Goal: Task Accomplishment & Management: Manage account settings

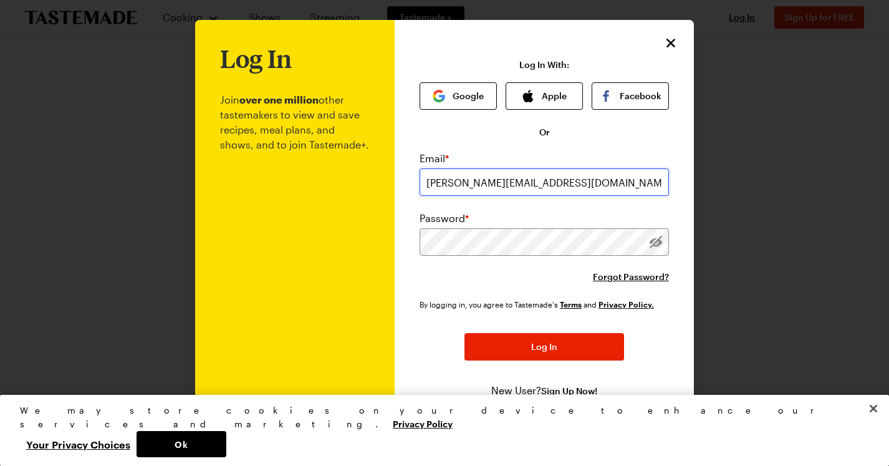
type input "[PERSON_NAME][EMAIL_ADDRESS][DOMAIN_NAME]"
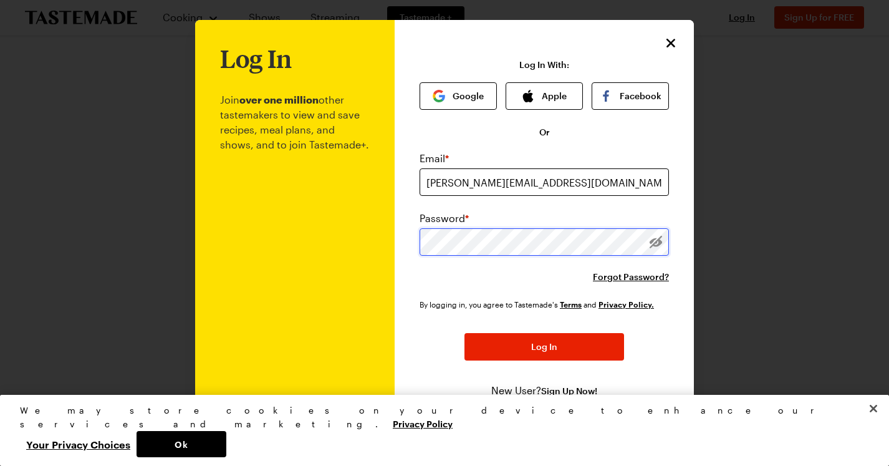
click at [544, 347] on button "Log In" at bounding box center [544, 346] width 160 height 27
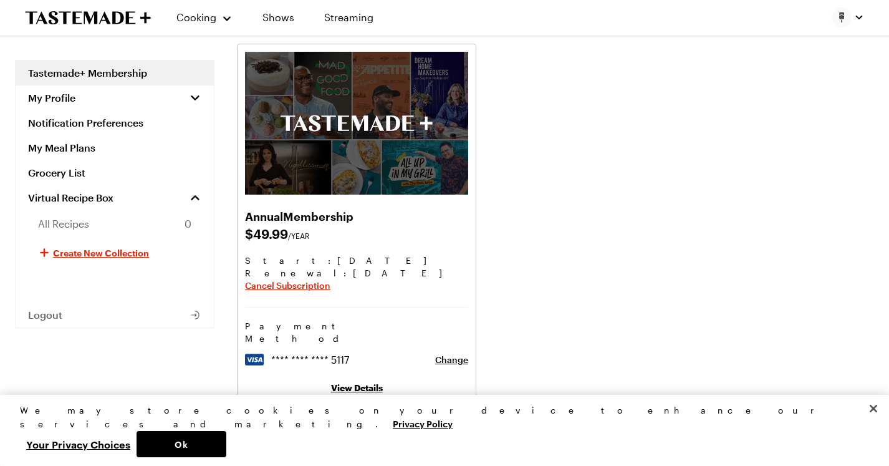
scroll to position [119, 0]
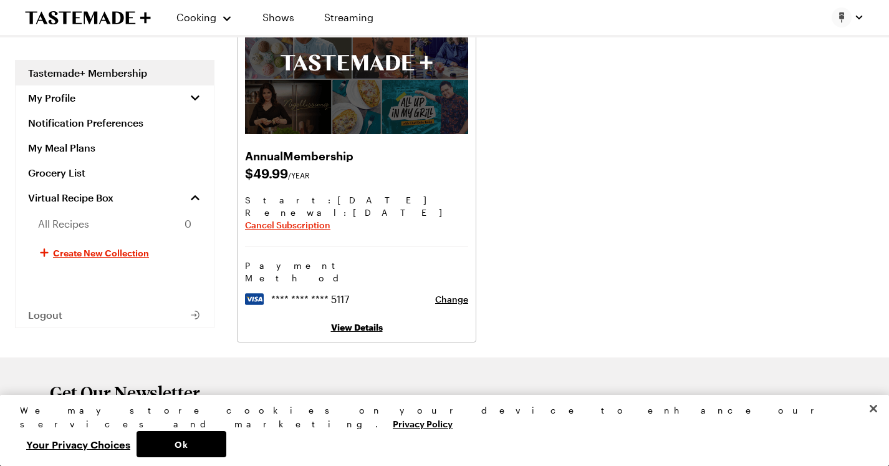
click at [374, 322] on link "View Details" at bounding box center [357, 327] width 52 height 11
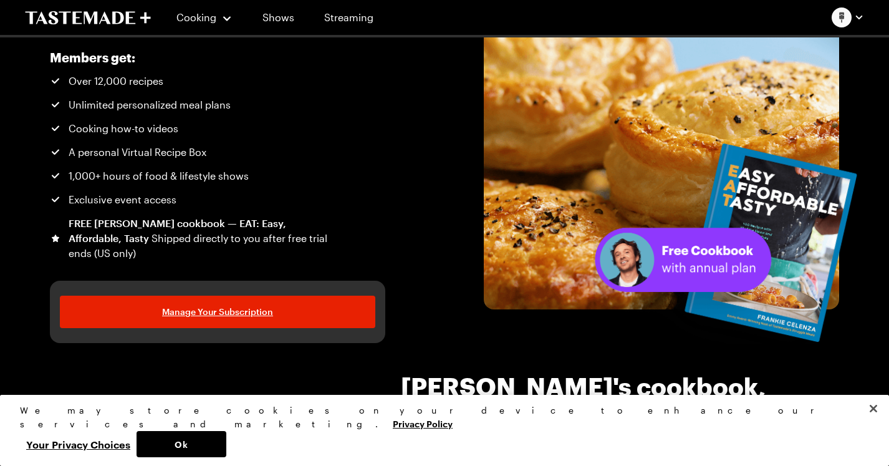
scroll to position [85, 0]
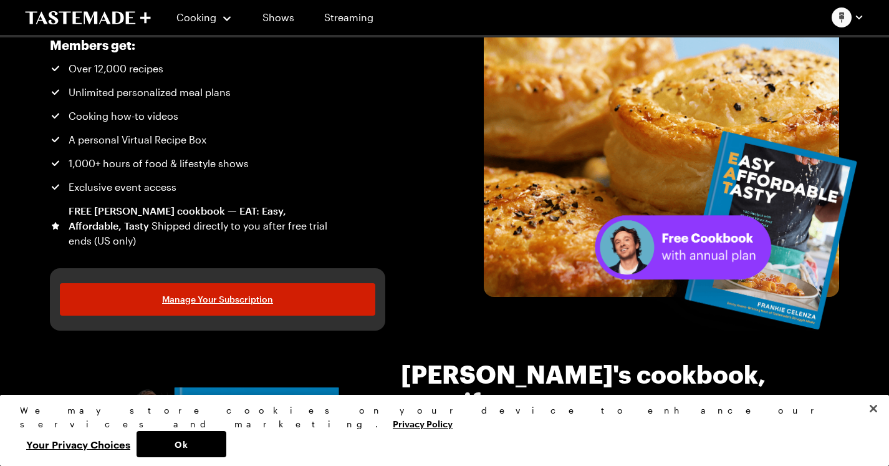
click at [313, 295] on link "Manage Your Subscription" at bounding box center [217, 299] width 315 height 32
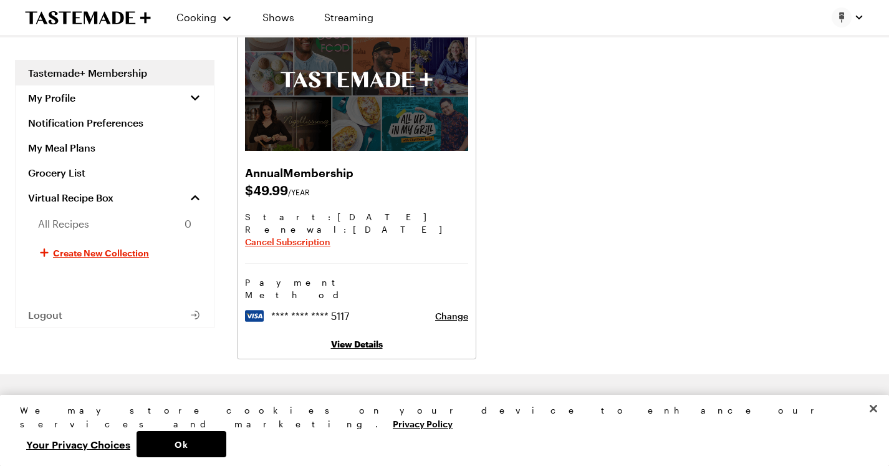
scroll to position [115, 0]
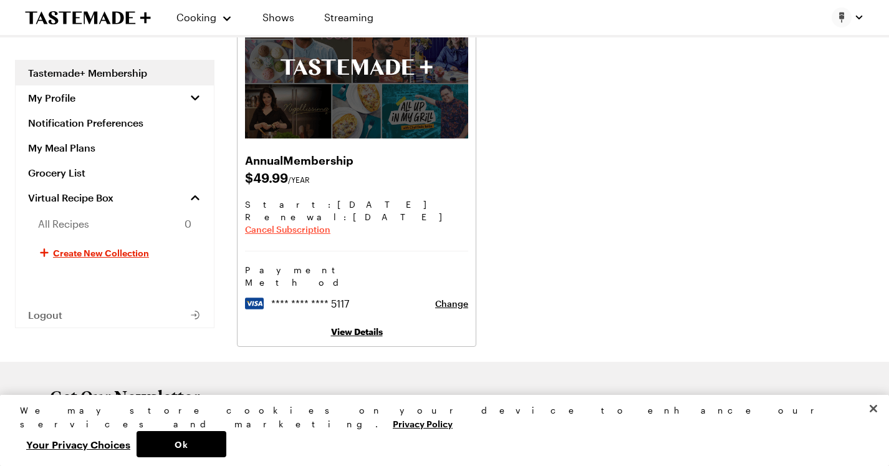
click at [320, 234] on span "Cancel Subscription" at bounding box center [287, 229] width 85 height 12
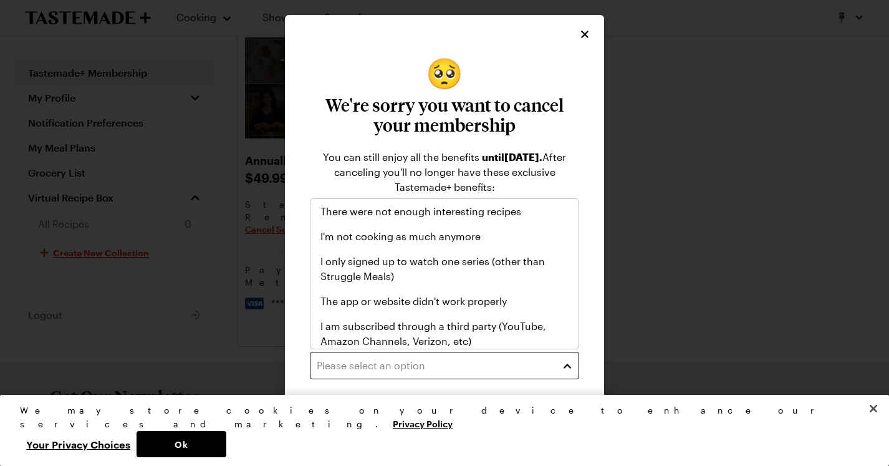
click at [481, 360] on div "Please select an option" at bounding box center [435, 365] width 237 height 15
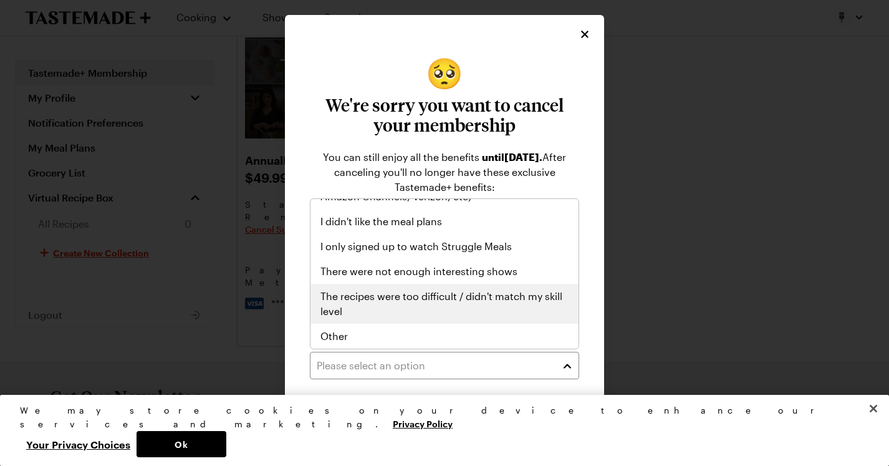
scroll to position [145, 0]
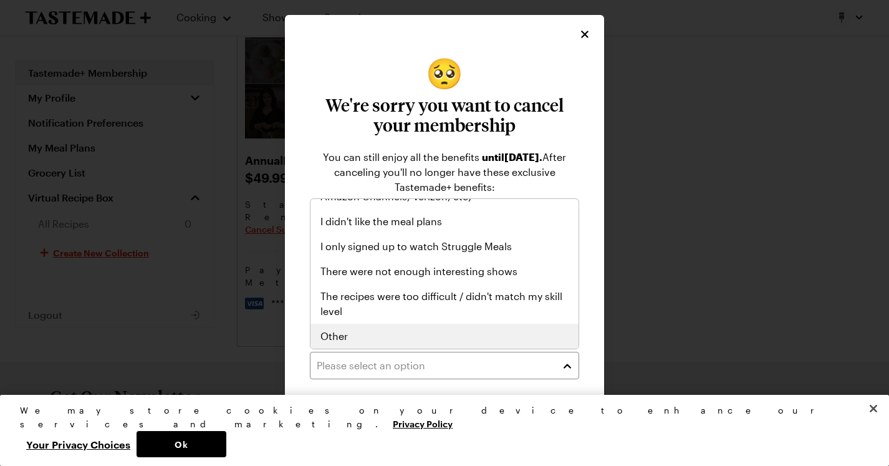
click at [418, 340] on div "Other" at bounding box center [444, 335] width 248 height 15
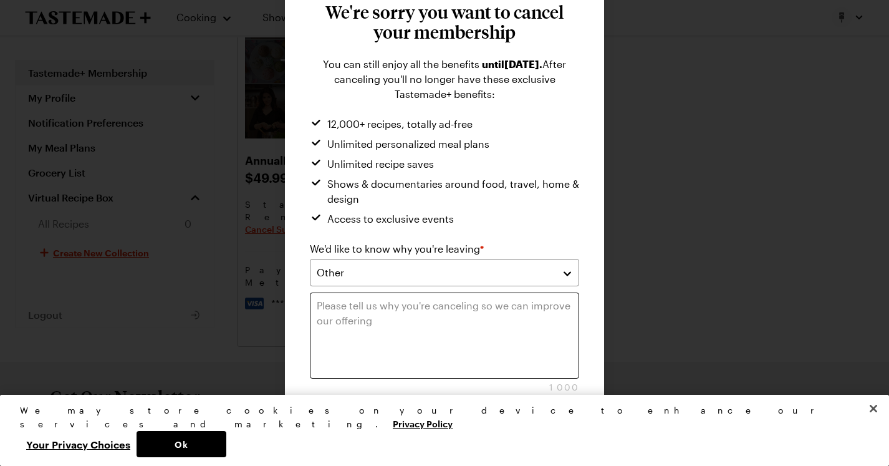
scroll to position [78, 0]
click at [874, 422] on button "Close" at bounding box center [872, 408] width 27 height 27
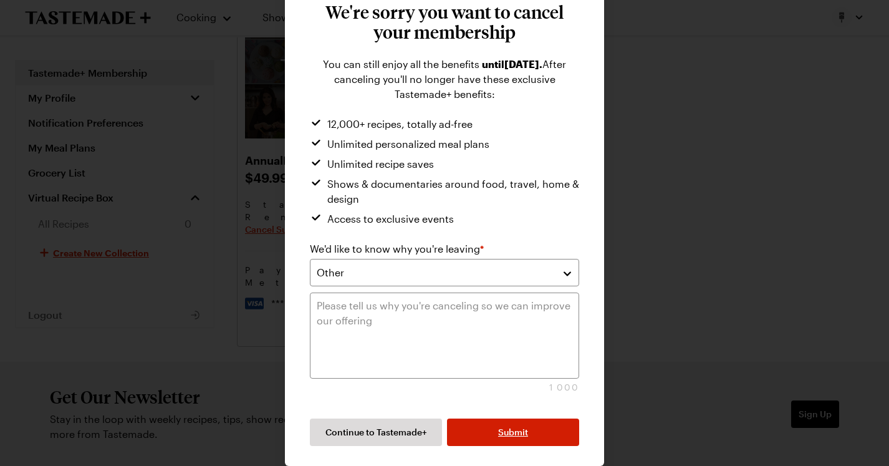
click at [494, 435] on button "Submit" at bounding box center [513, 431] width 132 height 27
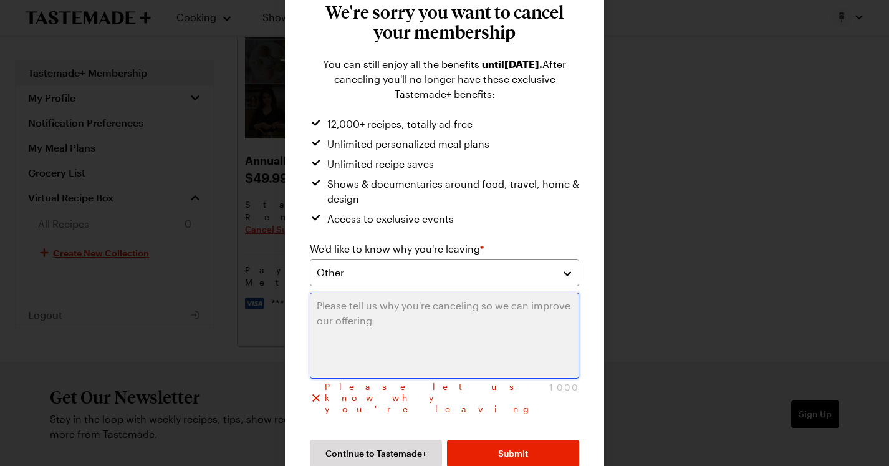
click at [446, 309] on textarea at bounding box center [444, 335] width 269 height 86
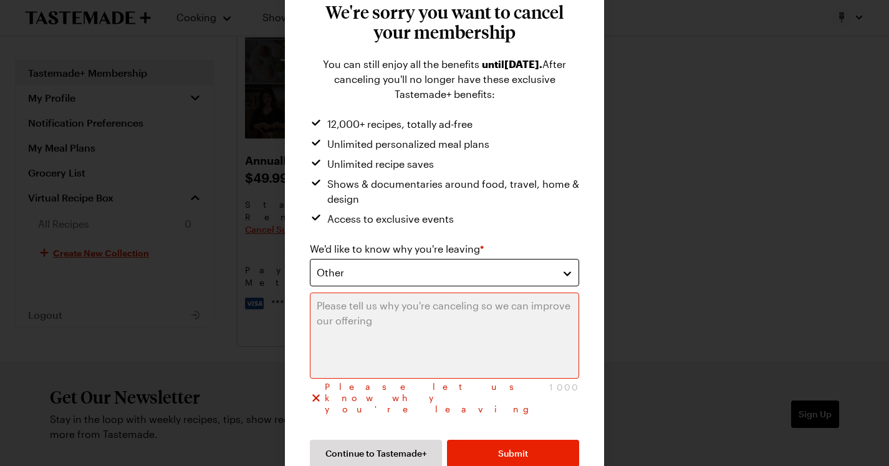
click at [454, 270] on div "Other" at bounding box center [435, 272] width 237 height 15
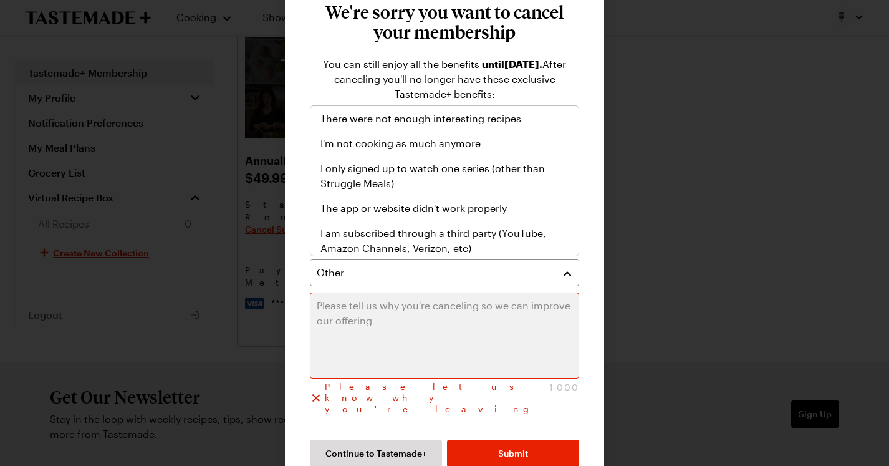
scroll to position [0, 0]
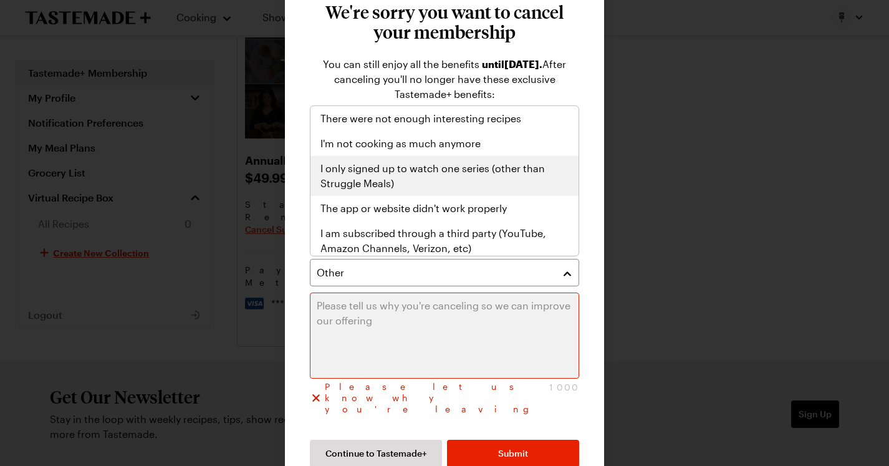
click at [447, 175] on span "I only signed up to watch one series (other than Struggle Meals)" at bounding box center [444, 176] width 248 height 30
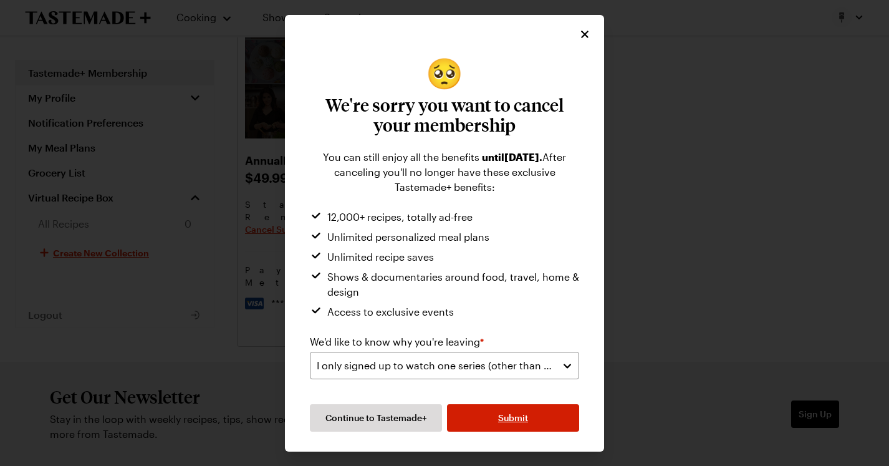
click at [484, 421] on button "Submit" at bounding box center [513, 417] width 132 height 27
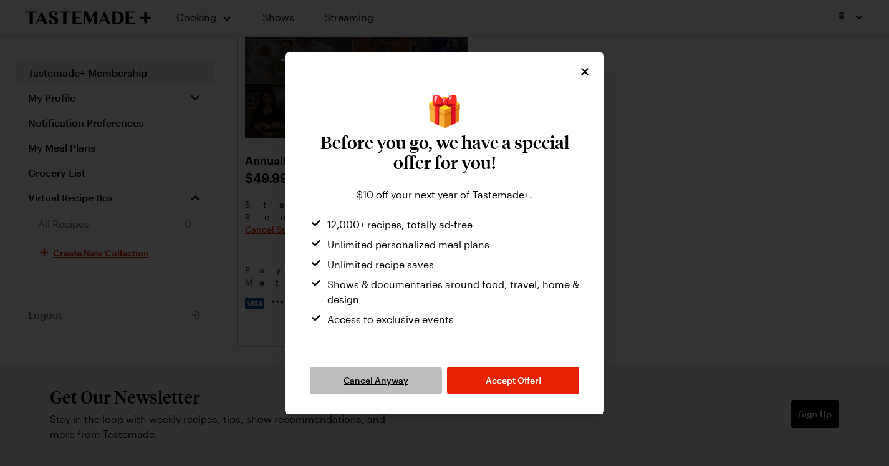
click at [374, 382] on span "Cancel Anyway" at bounding box center [375, 380] width 65 height 12
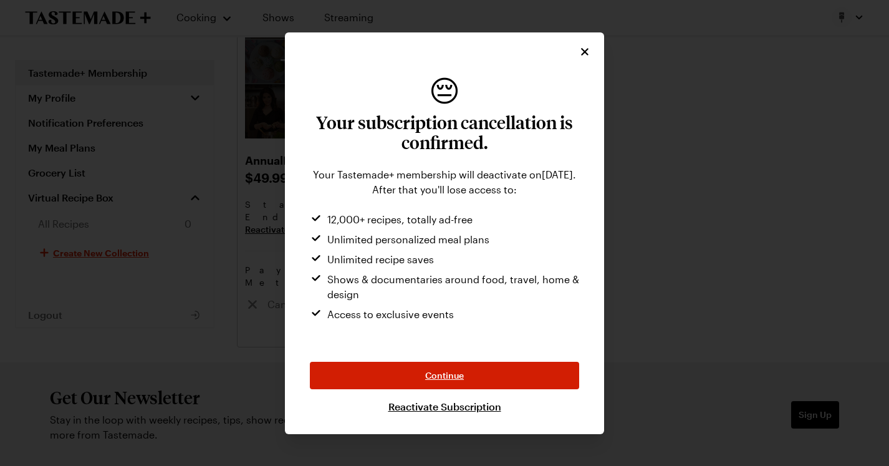
click at [455, 371] on span "Continue" at bounding box center [444, 375] width 39 height 12
